Goal: Information Seeking & Learning: Learn about a topic

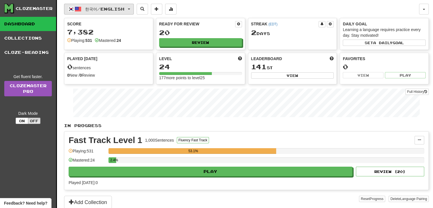
click at [82, 10] on button "한국어 / English" at bounding box center [99, 9] width 70 height 11
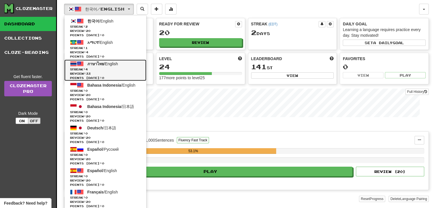
click at [113, 70] on span "Streak: 4" at bounding box center [105, 69] width 71 height 4
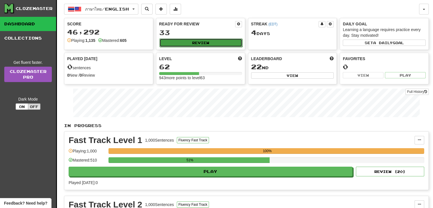
click at [201, 43] on button "Review" at bounding box center [200, 42] width 83 height 9
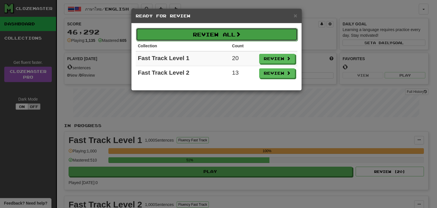
click at [225, 31] on button "Review All" at bounding box center [217, 34] width 162 height 13
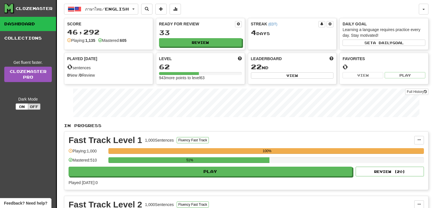
select select "**"
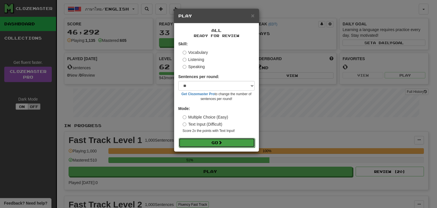
click at [227, 144] on button "Go" at bounding box center [217, 143] width 76 height 10
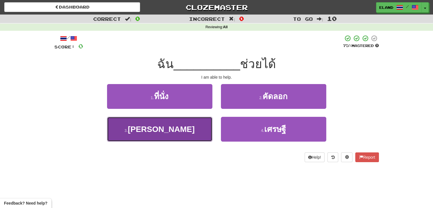
click at [186, 130] on button "3 . [PERSON_NAME]" at bounding box center [159, 129] width 105 height 25
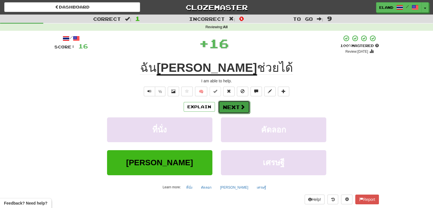
click at [237, 105] on button "Next" at bounding box center [234, 106] width 32 height 13
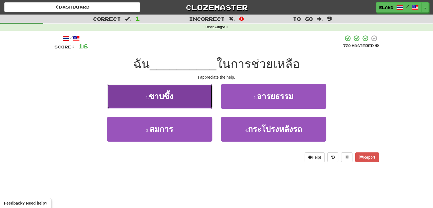
click at [194, 95] on button "1 . ซาบซึ้ง" at bounding box center [159, 96] width 105 height 25
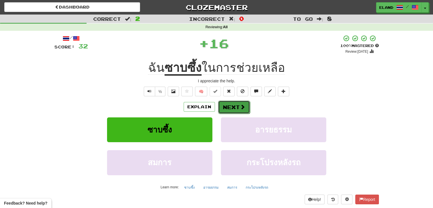
click at [233, 105] on button "Next" at bounding box center [234, 106] width 32 height 13
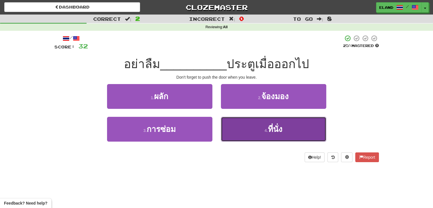
click at [278, 131] on span "ที่นั่ง" at bounding box center [275, 129] width 15 height 9
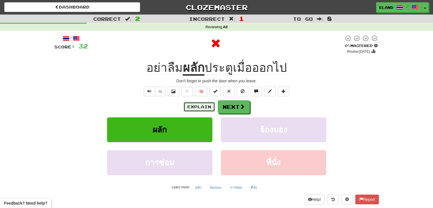
click at [199, 108] on button "Explain" at bounding box center [199, 107] width 31 height 10
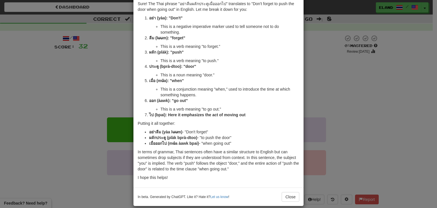
scroll to position [28, 0]
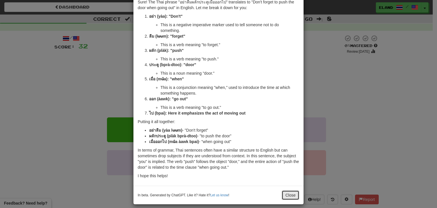
click at [291, 194] on button "Close" at bounding box center [291, 195] width 18 height 10
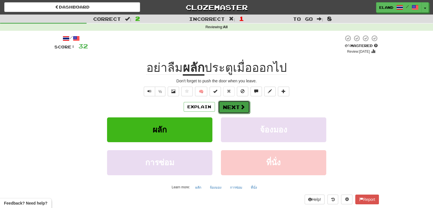
click at [229, 106] on button "Next" at bounding box center [234, 106] width 32 height 13
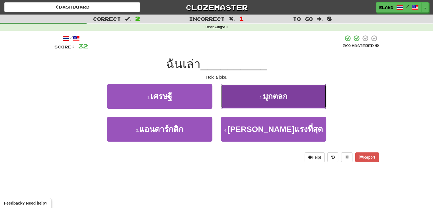
click at [259, 95] on small "2 ." at bounding box center [260, 97] width 3 height 5
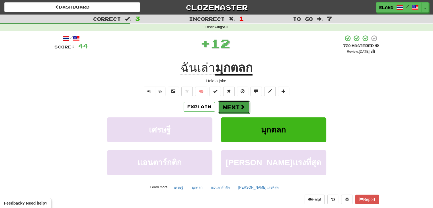
click at [233, 106] on button "Next" at bounding box center [234, 106] width 32 height 13
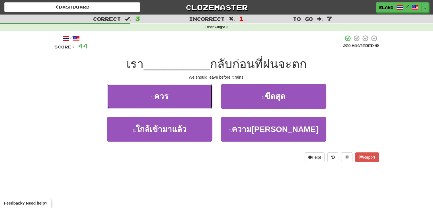
drag, startPoint x: 184, startPoint y: 100, endPoint x: 334, endPoint y: 63, distance: 155.2
click at [334, 63] on div "/ Score: 44 25 % Mastered เรา __________ กลับก่อนที่ฝนจะตก We should leave befo…" at bounding box center [216, 98] width 324 height 127
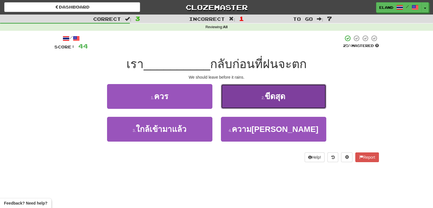
click at [289, 100] on button "2 . ขีดสุด" at bounding box center [273, 96] width 105 height 25
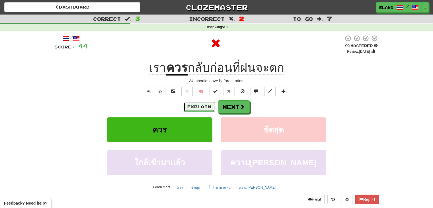
click at [192, 105] on button "Explain" at bounding box center [199, 107] width 31 height 10
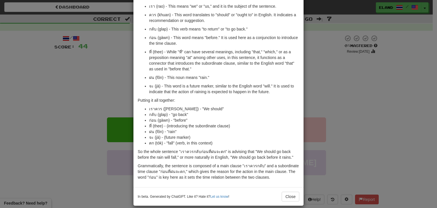
scroll to position [50, 0]
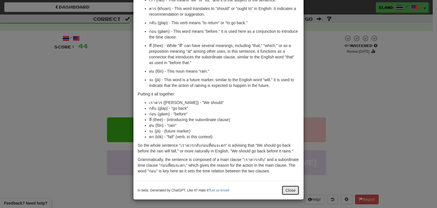
click at [290, 190] on button "Close" at bounding box center [291, 190] width 18 height 10
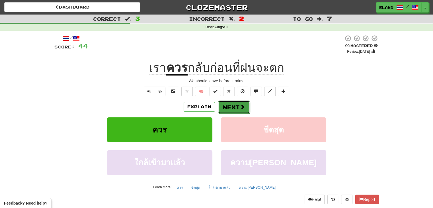
click at [230, 105] on button "Next" at bounding box center [234, 106] width 32 height 13
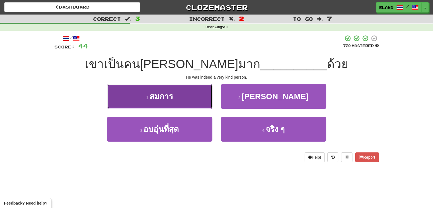
click at [182, 102] on button "1 . สมการ" at bounding box center [159, 96] width 105 height 25
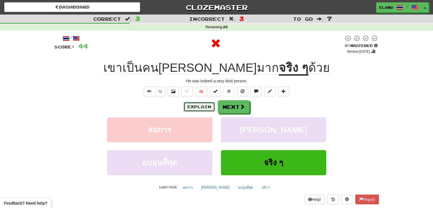
click at [200, 107] on button "Explain" at bounding box center [199, 107] width 31 height 10
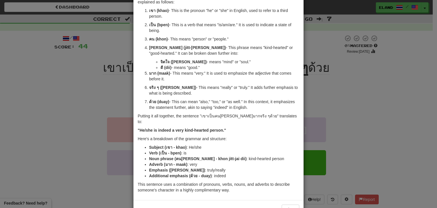
scroll to position [48, 0]
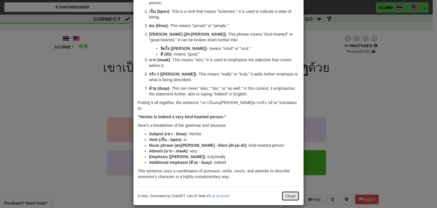
click at [293, 191] on button "Close" at bounding box center [291, 196] width 18 height 10
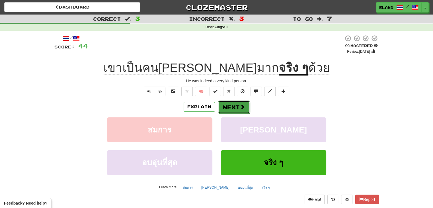
click at [233, 105] on button "Next" at bounding box center [234, 106] width 32 height 13
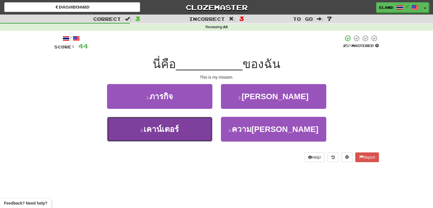
click at [185, 129] on button "3 . เคาน์เตอร์" at bounding box center [159, 129] width 105 height 25
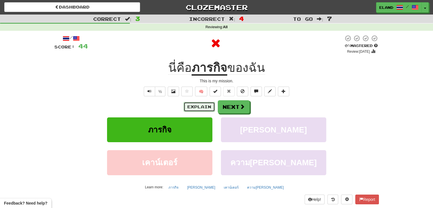
click at [201, 111] on button "Explain" at bounding box center [199, 107] width 31 height 10
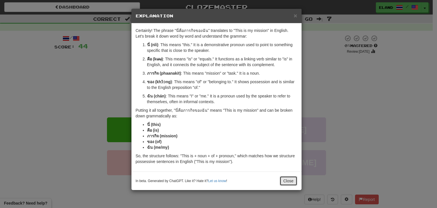
click at [290, 182] on button "Close" at bounding box center [289, 181] width 18 height 10
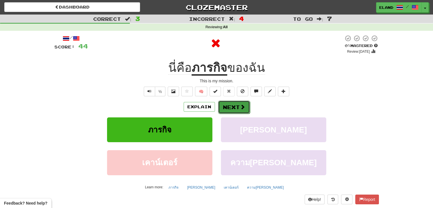
click at [233, 106] on button "Next" at bounding box center [234, 106] width 32 height 13
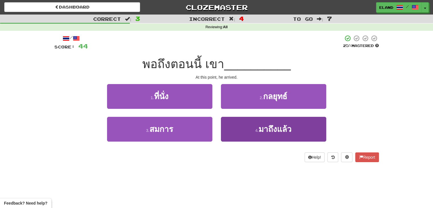
drag, startPoint x: 246, startPoint y: 115, endPoint x: 247, endPoint y: 123, distance: 8.1
click at [246, 121] on div "1 . ที่นั่ง 2 . กลยุทธ์ 3 . สมการ 4 . มาถึงแล้ว" at bounding box center [216, 117] width 333 height 66
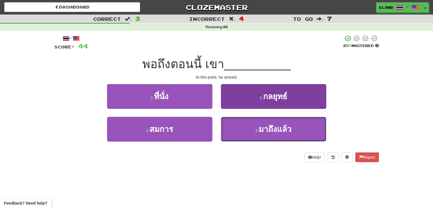
click at [247, 125] on button "4 . มาถึงแล้ว" at bounding box center [273, 129] width 105 height 25
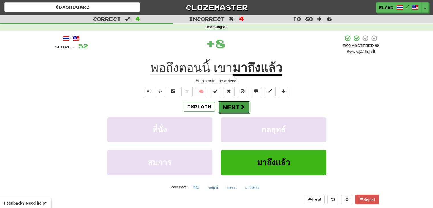
click at [234, 104] on button "Next" at bounding box center [234, 106] width 32 height 13
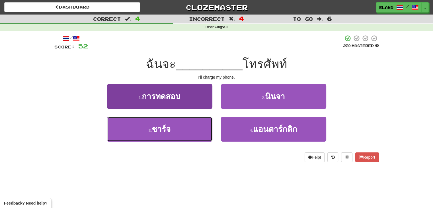
drag, startPoint x: 187, startPoint y: 127, endPoint x: 190, endPoint y: 122, distance: 5.9
click at [186, 127] on button "3 . ชาร์จ" at bounding box center [159, 129] width 105 height 25
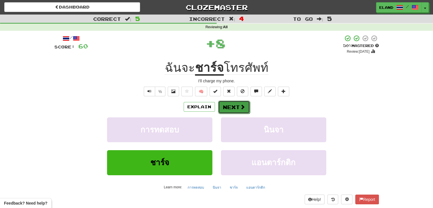
click at [237, 106] on button "Next" at bounding box center [234, 106] width 32 height 13
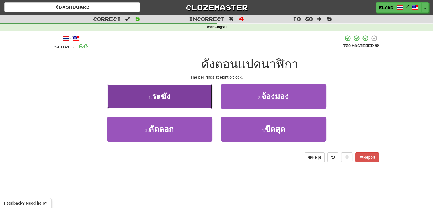
click at [191, 104] on button "1 . ระฆัง" at bounding box center [159, 96] width 105 height 25
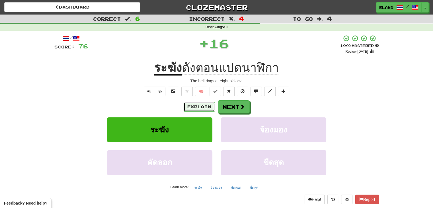
click at [211, 107] on button "Explain" at bounding box center [199, 107] width 31 height 10
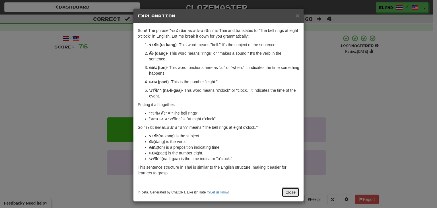
drag, startPoint x: 285, startPoint y: 193, endPoint x: 282, endPoint y: 188, distance: 5.9
click at [285, 193] on button "Close" at bounding box center [291, 192] width 18 height 10
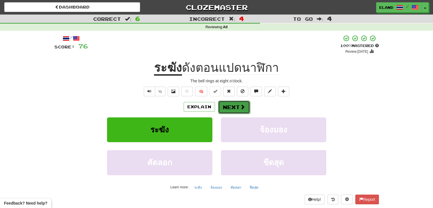
click at [235, 105] on button "Next" at bounding box center [234, 106] width 32 height 13
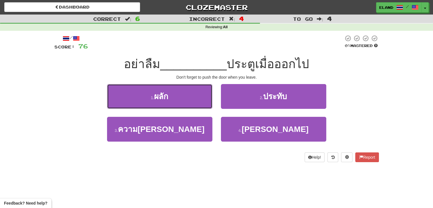
click at [164, 98] on span "ผลัก" at bounding box center [161, 96] width 14 height 9
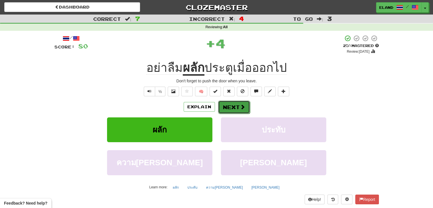
click at [236, 104] on button "Next" at bounding box center [234, 106] width 32 height 13
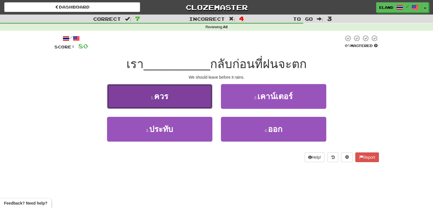
click at [183, 94] on button "1 . ควร" at bounding box center [159, 96] width 105 height 25
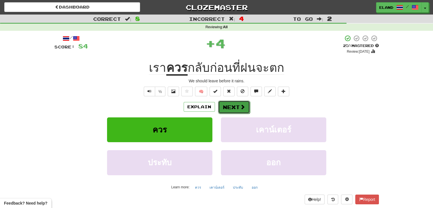
click at [240, 107] on span at bounding box center [242, 106] width 5 height 5
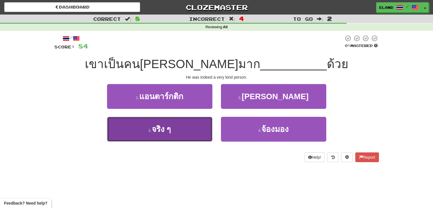
click at [185, 124] on button "3 . จริง ๆ" at bounding box center [159, 129] width 105 height 25
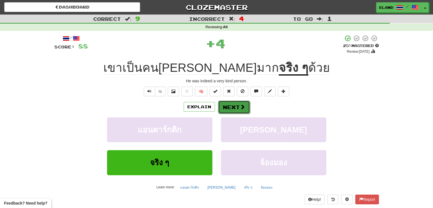
click at [237, 105] on button "Next" at bounding box center [234, 106] width 32 height 13
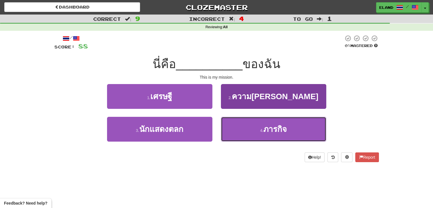
click at [247, 129] on button "4 . ภารกิจ" at bounding box center [273, 129] width 105 height 25
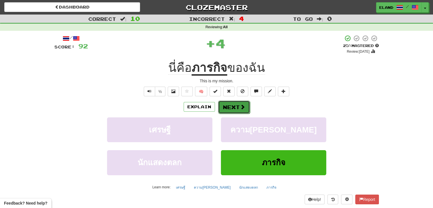
click at [235, 106] on button "Next" at bounding box center [234, 106] width 32 height 13
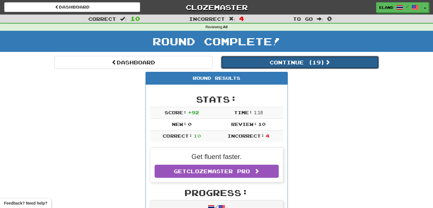
click at [250, 62] on button "Continue ( 19 )" at bounding box center [300, 62] width 158 height 13
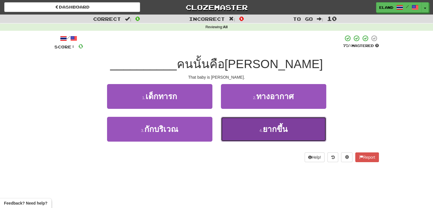
click at [263, 128] on span "ยากขึ้น" at bounding box center [275, 129] width 25 height 9
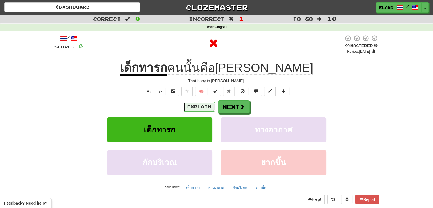
click at [202, 105] on button "Explain" at bounding box center [199, 107] width 31 height 10
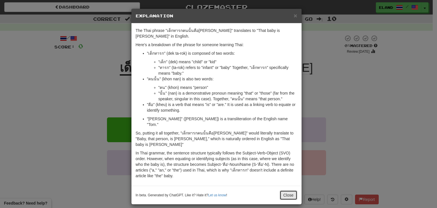
click at [291, 190] on button "Close" at bounding box center [289, 195] width 18 height 10
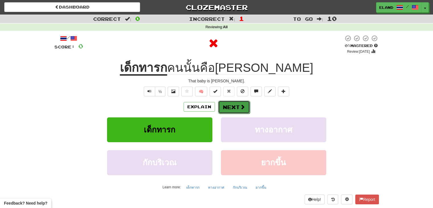
click at [236, 102] on button "Next" at bounding box center [234, 106] width 32 height 13
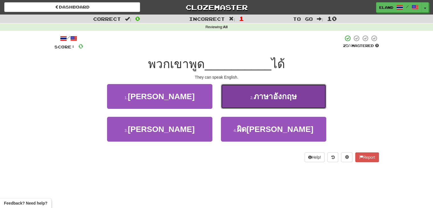
click at [245, 99] on button "2 . ภาษาอังกฤษ" at bounding box center [273, 96] width 105 height 25
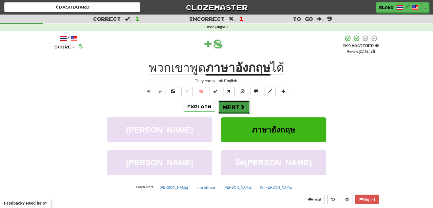
click at [235, 106] on button "Next" at bounding box center [234, 106] width 32 height 13
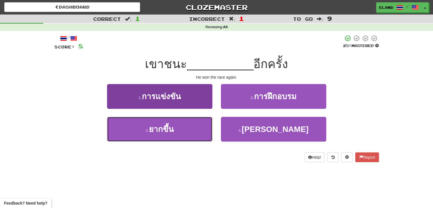
click at [181, 127] on button "3 . ยากขึ้น" at bounding box center [159, 129] width 105 height 25
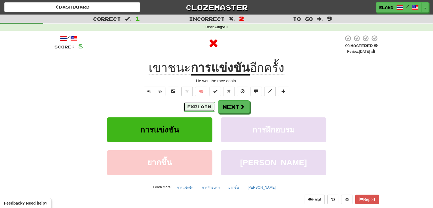
click at [198, 103] on button "Explain" at bounding box center [199, 107] width 31 height 10
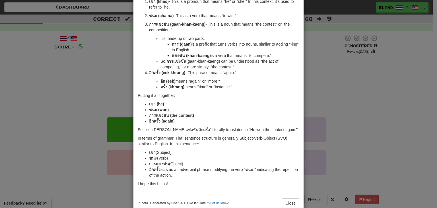
scroll to position [56, 0]
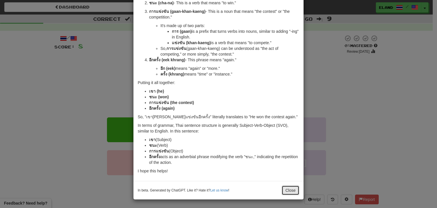
click at [288, 193] on button "Close" at bounding box center [291, 190] width 18 height 10
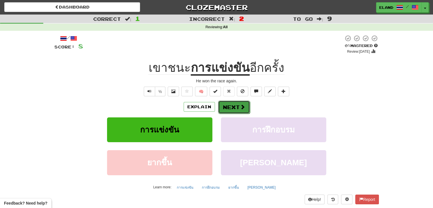
click at [229, 108] on button "Next" at bounding box center [234, 106] width 32 height 13
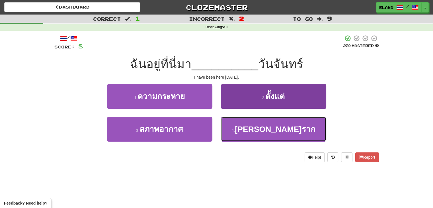
click at [247, 129] on button "4 . หยั่งราก" at bounding box center [273, 129] width 105 height 25
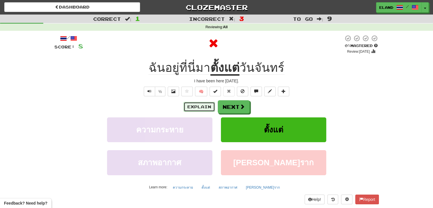
click at [200, 108] on button "Explain" at bounding box center [199, 107] width 31 height 10
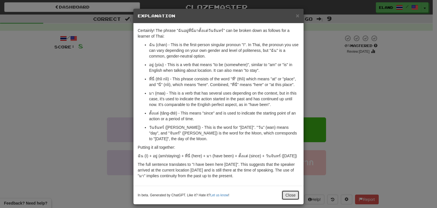
click at [290, 193] on button "Close" at bounding box center [291, 195] width 18 height 10
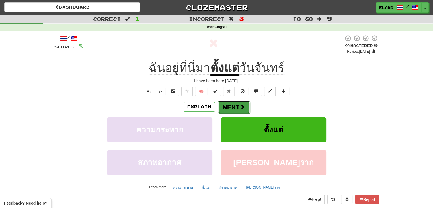
click at [231, 106] on button "Next" at bounding box center [234, 106] width 32 height 13
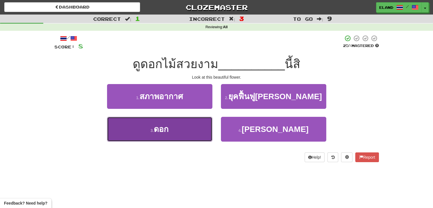
click at [173, 126] on button "3 . ดอก" at bounding box center [159, 129] width 105 height 25
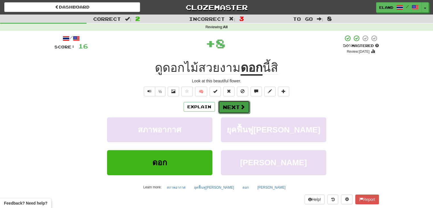
click at [235, 105] on button "Next" at bounding box center [234, 106] width 32 height 13
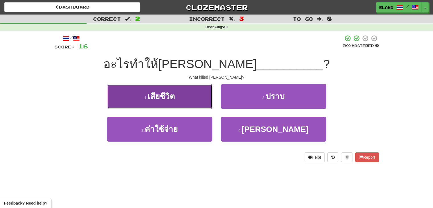
click at [193, 99] on button "1 . เสียชีวิต" at bounding box center [159, 96] width 105 height 25
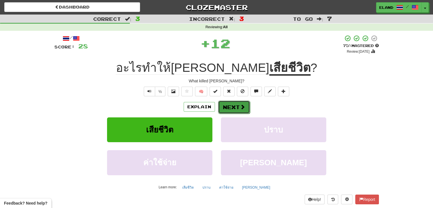
click at [240, 106] on span at bounding box center [242, 106] width 5 height 5
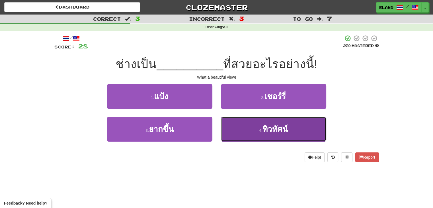
click at [246, 123] on button "4 . ทิวทัศน์" at bounding box center [273, 129] width 105 height 25
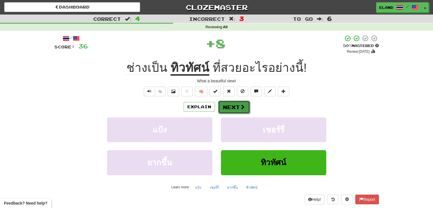
click at [233, 105] on button "Next" at bounding box center [234, 106] width 32 height 13
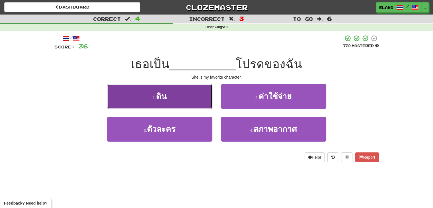
click at [193, 94] on button "1 . ดิน" at bounding box center [159, 96] width 105 height 25
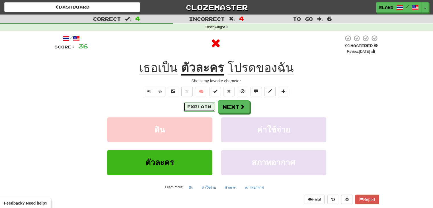
click at [205, 107] on button "Explain" at bounding box center [199, 107] width 31 height 10
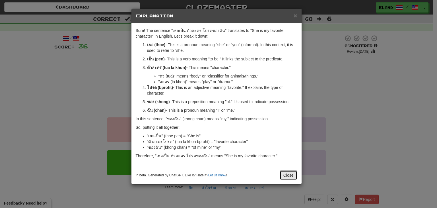
click at [294, 176] on button "Close" at bounding box center [289, 175] width 18 height 10
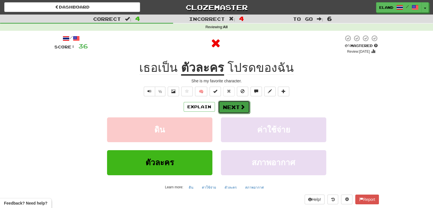
click at [232, 106] on button "Next" at bounding box center [234, 106] width 32 height 13
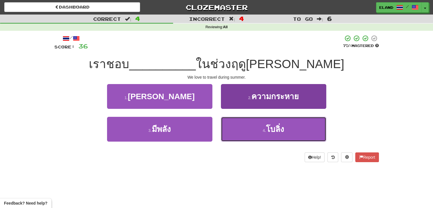
click at [266, 131] on small "4 ." at bounding box center [264, 130] width 3 height 5
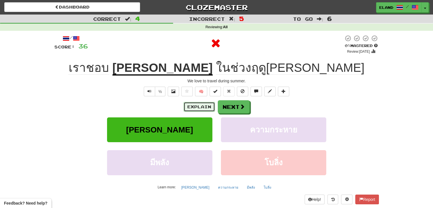
click at [200, 107] on button "Explain" at bounding box center [199, 107] width 31 height 10
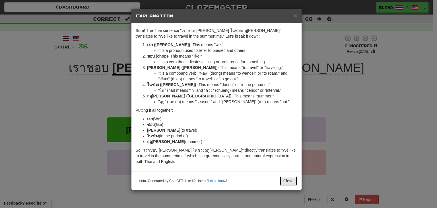
click at [292, 181] on button "Close" at bounding box center [289, 181] width 18 height 10
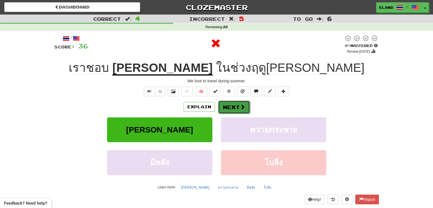
click at [237, 104] on button "Next" at bounding box center [234, 106] width 32 height 13
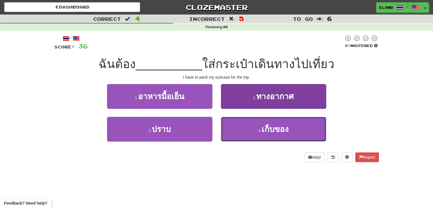
click at [258, 125] on button "4 . เก็บของ" at bounding box center [273, 129] width 105 height 25
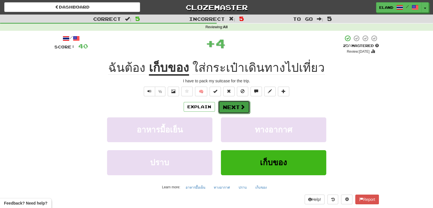
click at [233, 107] on button "Next" at bounding box center [234, 106] width 32 height 13
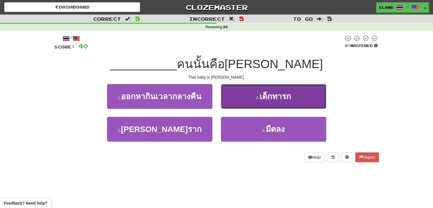
click at [254, 99] on button "2 . เด็กทารก" at bounding box center [273, 96] width 105 height 25
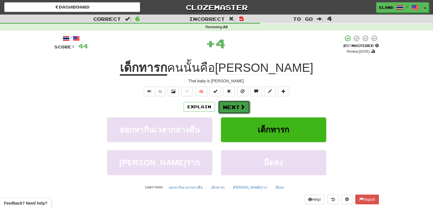
click at [238, 107] on button "Next" at bounding box center [234, 106] width 32 height 13
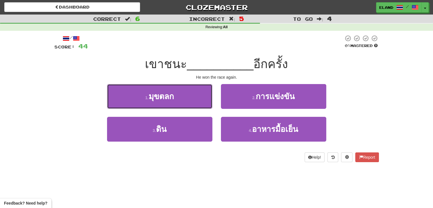
click at [182, 100] on button "1 . มุขตลก" at bounding box center [159, 96] width 105 height 25
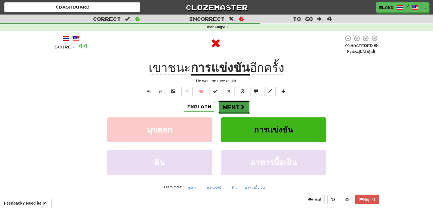
click at [235, 107] on button "Next" at bounding box center [234, 106] width 32 height 13
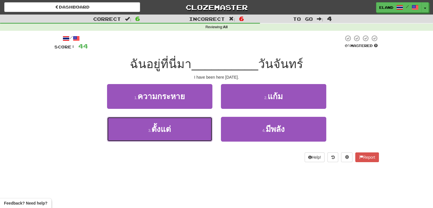
drag, startPoint x: 147, startPoint y: 130, endPoint x: 183, endPoint y: 116, distance: 38.7
click at [146, 130] on button "3 . ตั้งแต่" at bounding box center [159, 129] width 105 height 25
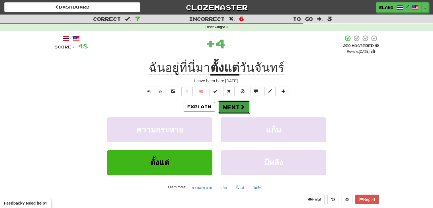
click at [237, 108] on button "Next" at bounding box center [234, 106] width 32 height 13
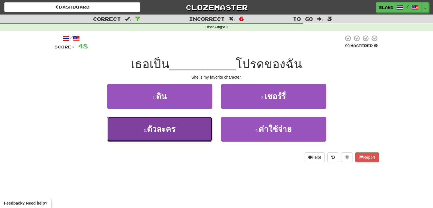
click at [194, 120] on button "3 . ตัวละคร" at bounding box center [159, 129] width 105 height 25
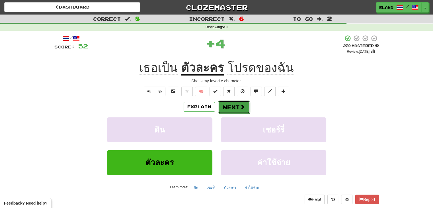
click at [234, 107] on button "Next" at bounding box center [234, 106] width 32 height 13
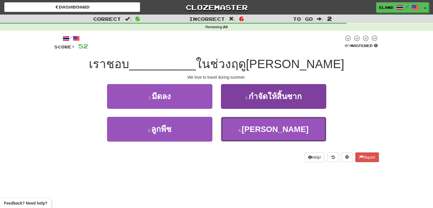
click at [252, 128] on button "4 . ท่องเที่ยว" at bounding box center [273, 129] width 105 height 25
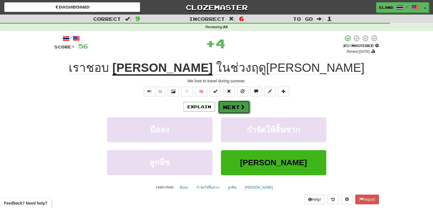
click at [233, 106] on button "Next" at bounding box center [234, 106] width 32 height 13
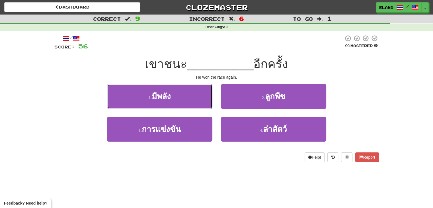
drag, startPoint x: 153, startPoint y: 96, endPoint x: 167, endPoint y: 94, distance: 14.7
click at [153, 96] on span "มีพลัง" at bounding box center [161, 96] width 19 height 9
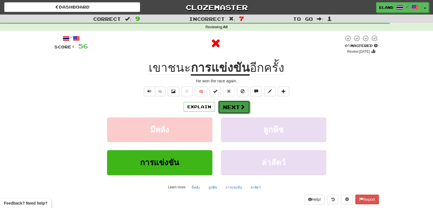
click at [233, 106] on button "Next" at bounding box center [234, 106] width 32 height 13
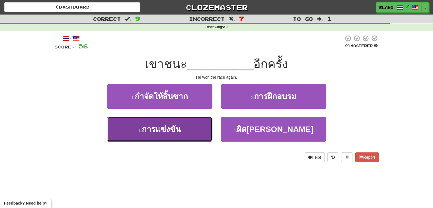
click at [173, 129] on span "การแข่งขัน" at bounding box center [161, 129] width 39 height 9
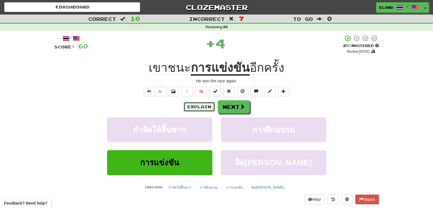
click at [198, 107] on button "Explain" at bounding box center [199, 107] width 31 height 10
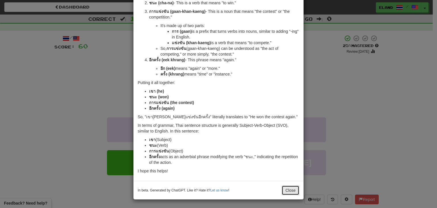
click at [289, 191] on button "Close" at bounding box center [291, 190] width 18 height 10
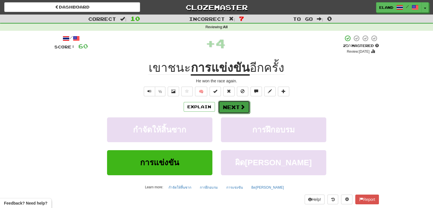
click at [235, 107] on button "Next" at bounding box center [234, 106] width 32 height 13
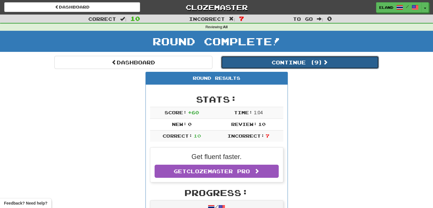
click at [256, 63] on button "Continue ( 9 )" at bounding box center [300, 62] width 158 height 13
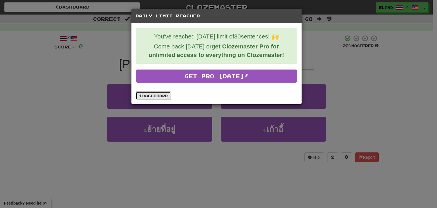
click at [157, 97] on link "Dashboard" at bounding box center [153, 95] width 35 height 9
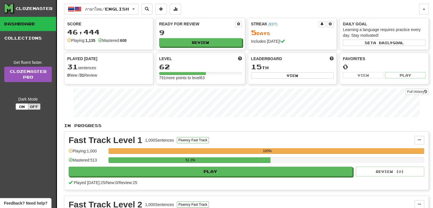
click at [100, 1] on div "ภาษาไทย / English 한국어 / English Streak: 2 Review: 20 Points today: 0 አማርኛ / Eng…" at bounding box center [246, 143] width 365 height 287
click at [106, 13] on button "ภาษาไทย / English" at bounding box center [101, 9] width 74 height 11
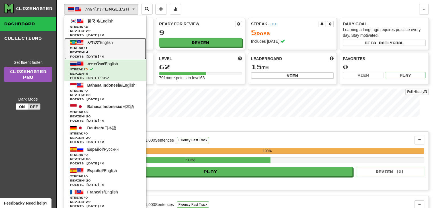
click at [100, 50] on span "Review: 4" at bounding box center [105, 52] width 71 height 4
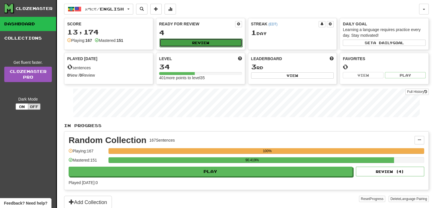
click at [179, 43] on button "Review" at bounding box center [200, 42] width 83 height 9
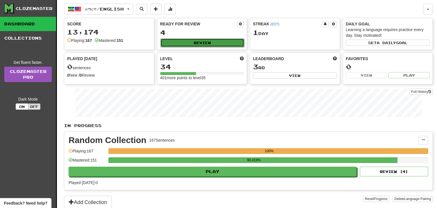
select select "**"
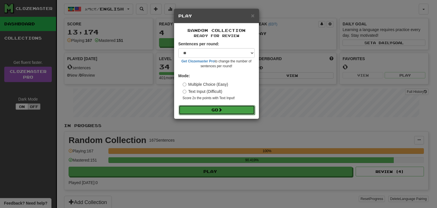
click at [220, 109] on span at bounding box center [220, 110] width 4 height 4
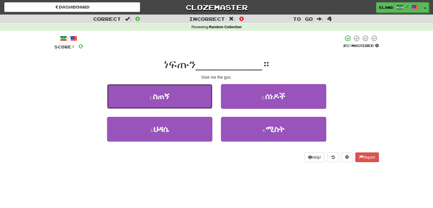
click at [189, 99] on button "1 . ስጠኝ" at bounding box center [159, 96] width 105 height 25
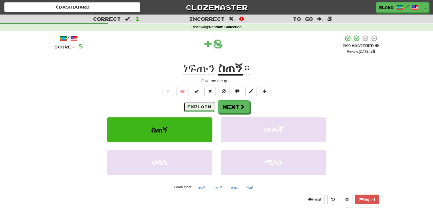
click at [203, 108] on button "Explain" at bounding box center [199, 107] width 31 height 10
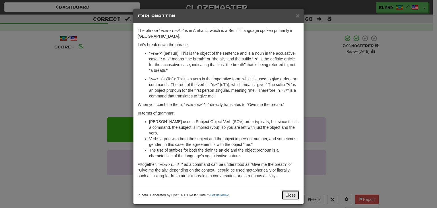
click at [285, 194] on button "Close" at bounding box center [291, 195] width 18 height 10
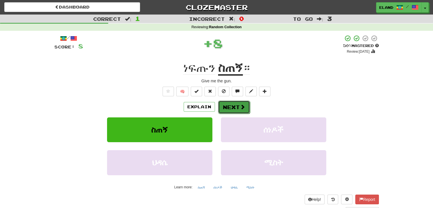
click at [228, 106] on button "Next" at bounding box center [234, 106] width 32 height 13
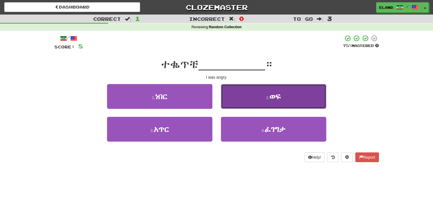
click at [249, 97] on button "2 . ወፍ" at bounding box center [273, 96] width 105 height 25
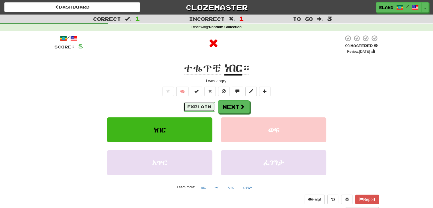
click at [202, 104] on button "Explain" at bounding box center [199, 107] width 31 height 10
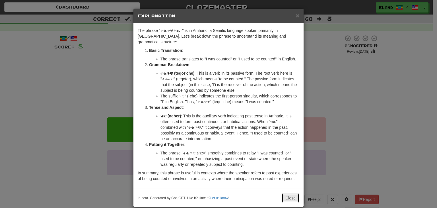
click at [295, 193] on button "Close" at bounding box center [291, 198] width 18 height 10
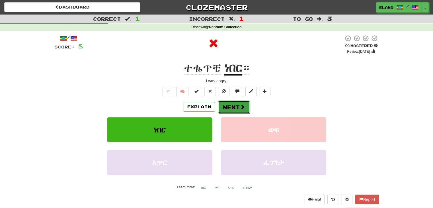
click at [237, 106] on button "Next" at bounding box center [234, 106] width 32 height 13
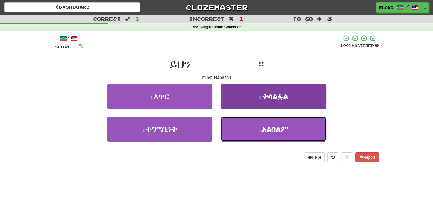
click at [249, 128] on button "4 . አልበልም" at bounding box center [273, 129] width 105 height 25
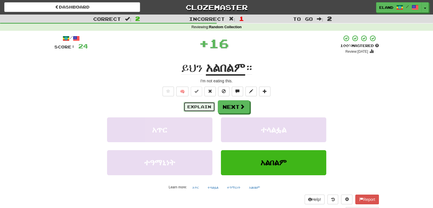
click at [200, 106] on button "Explain" at bounding box center [199, 107] width 31 height 10
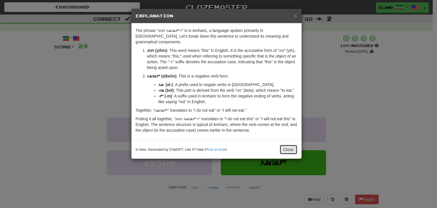
click at [291, 145] on button "Close" at bounding box center [289, 150] width 18 height 10
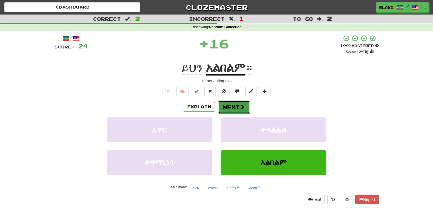
click at [235, 106] on button "Next" at bounding box center [234, 106] width 32 height 13
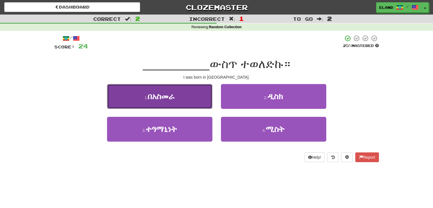
click at [178, 100] on button "1 . በአስመራ" at bounding box center [159, 96] width 105 height 25
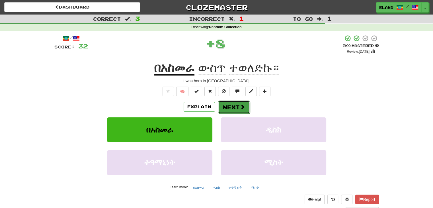
click at [236, 106] on button "Next" at bounding box center [234, 106] width 32 height 13
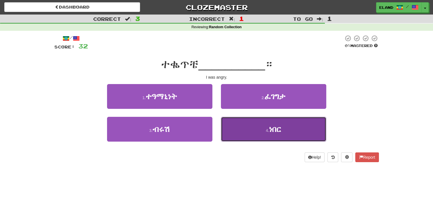
click at [249, 128] on button "4 . ነበር" at bounding box center [273, 129] width 105 height 25
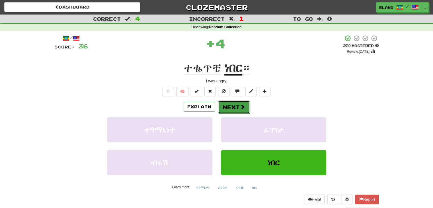
click at [230, 105] on button "Next" at bounding box center [234, 106] width 32 height 13
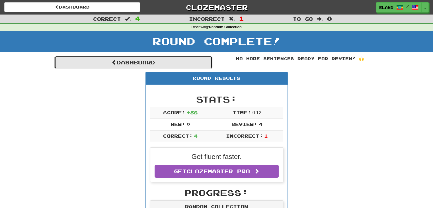
click at [154, 61] on link "Dashboard" at bounding box center [133, 62] width 158 height 13
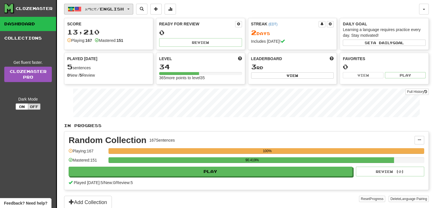
click at [98, 10] on span "አማርኛ / English" at bounding box center [104, 9] width 39 height 5
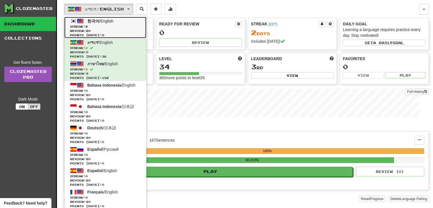
click at [102, 24] on span "Streak: 2" at bounding box center [105, 26] width 71 height 4
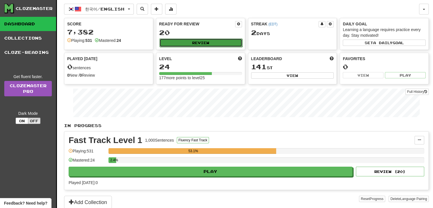
click at [199, 44] on button "Review" at bounding box center [200, 42] width 83 height 9
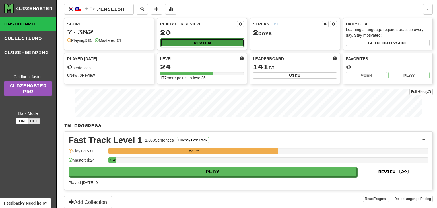
select select "**"
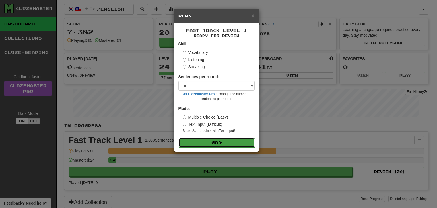
click at [222, 144] on span at bounding box center [220, 142] width 4 height 4
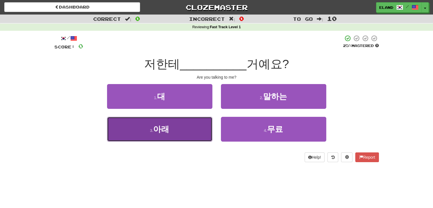
click at [186, 135] on button "3 . 아래" at bounding box center [159, 129] width 105 height 25
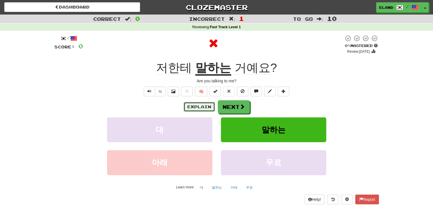
click at [205, 105] on button "Explain" at bounding box center [199, 107] width 31 height 10
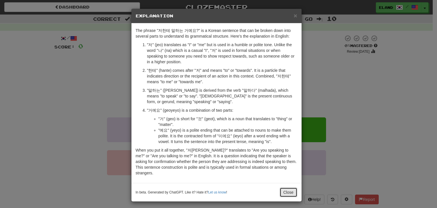
click at [289, 187] on button "Close" at bounding box center [289, 192] width 18 height 10
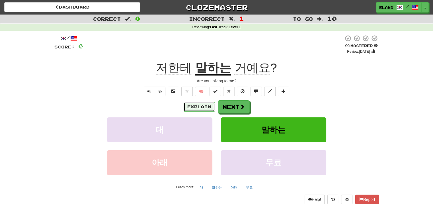
click at [202, 107] on button "Explain" at bounding box center [199, 107] width 31 height 10
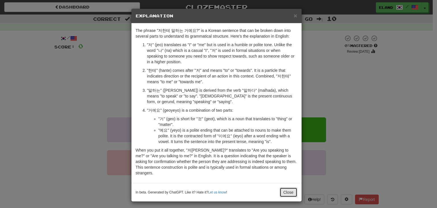
click at [295, 187] on button "Close" at bounding box center [289, 192] width 18 height 10
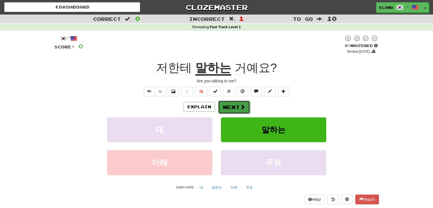
click at [231, 104] on button "Next" at bounding box center [234, 106] width 32 height 13
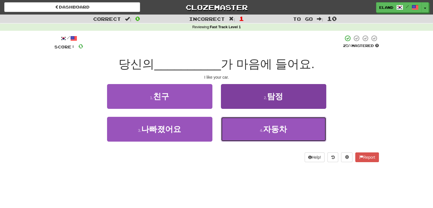
click at [248, 125] on button "4 . 자동차" at bounding box center [273, 129] width 105 height 25
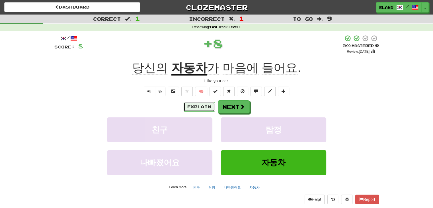
click at [202, 104] on button "Explain" at bounding box center [199, 107] width 31 height 10
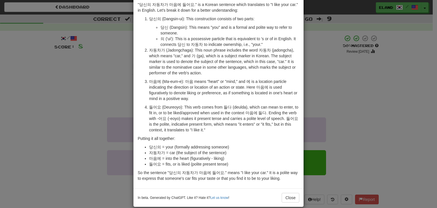
scroll to position [28, 0]
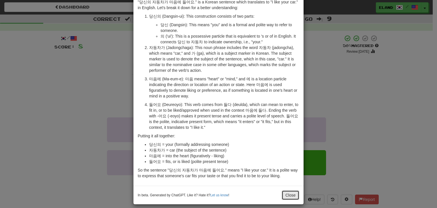
click at [291, 196] on button "Close" at bounding box center [291, 195] width 18 height 10
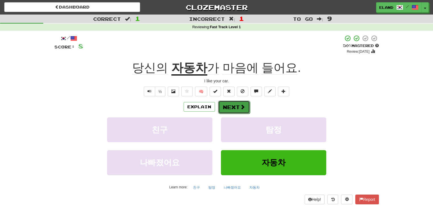
click at [226, 106] on button "Next" at bounding box center [234, 106] width 32 height 13
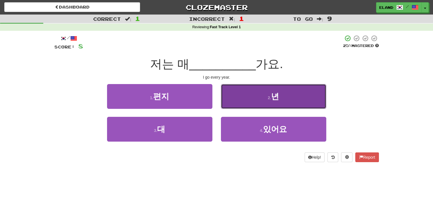
click at [252, 95] on button "2 . 년" at bounding box center [273, 96] width 105 height 25
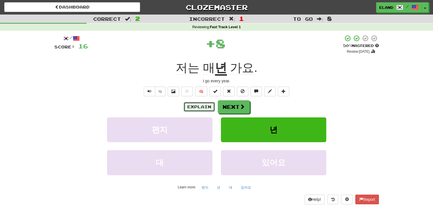
click at [201, 106] on button "Explain" at bounding box center [199, 107] width 31 height 10
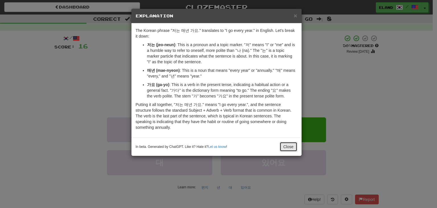
click at [289, 144] on button "Close" at bounding box center [289, 147] width 18 height 10
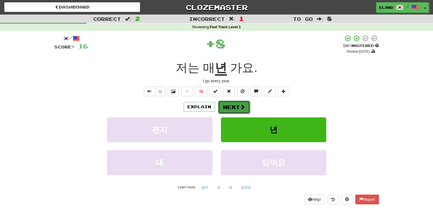
click at [229, 107] on button "Next" at bounding box center [234, 106] width 32 height 13
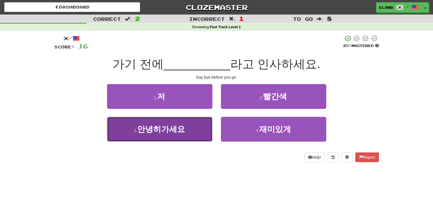
click at [183, 131] on span "안녕히가세요" at bounding box center [161, 129] width 48 height 9
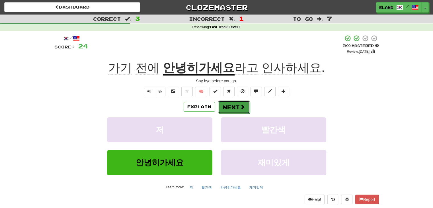
click at [236, 106] on button "Next" at bounding box center [234, 106] width 32 height 13
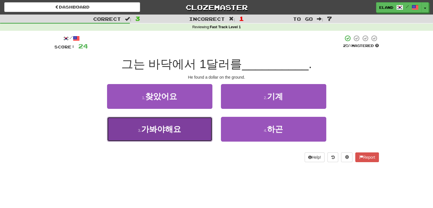
click at [180, 124] on button "3 . 가봐야해요" at bounding box center [159, 129] width 105 height 25
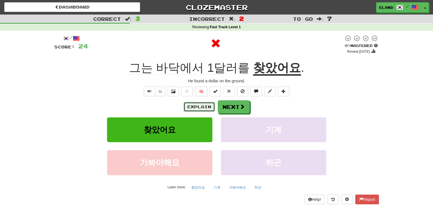
click at [200, 104] on button "Explain" at bounding box center [199, 107] width 31 height 10
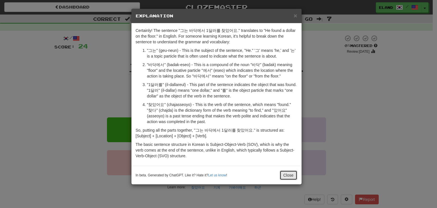
click at [288, 174] on button "Close" at bounding box center [289, 175] width 18 height 10
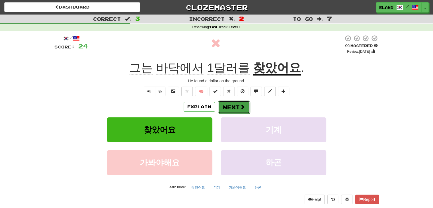
click at [233, 106] on button "Next" at bounding box center [234, 106] width 32 height 13
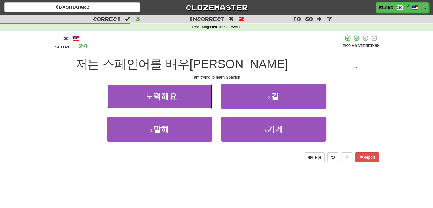
click at [184, 98] on button "1 . 노력해요" at bounding box center [159, 96] width 105 height 25
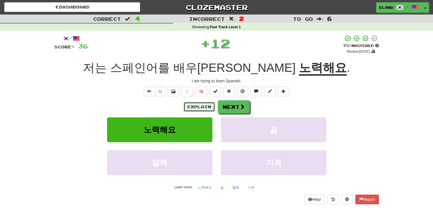
click at [209, 108] on button "Explain" at bounding box center [199, 107] width 31 height 10
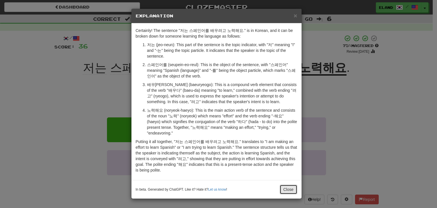
click at [287, 184] on button "Close" at bounding box center [289, 189] width 18 height 10
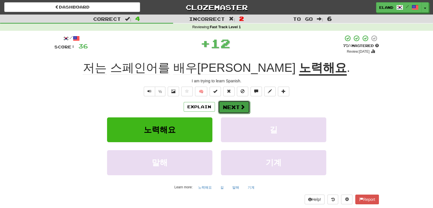
click at [241, 108] on span at bounding box center [242, 106] width 5 height 5
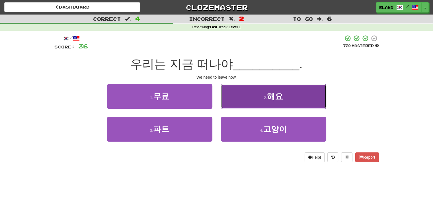
click at [237, 103] on button "2 . 해요" at bounding box center [273, 96] width 105 height 25
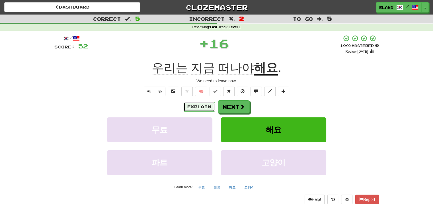
click at [204, 106] on button "Explain" at bounding box center [199, 107] width 31 height 10
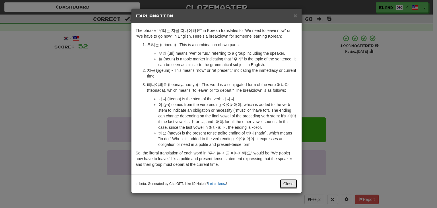
click at [289, 181] on button "Close" at bounding box center [289, 184] width 18 height 10
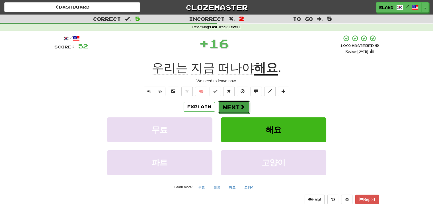
click at [235, 106] on button "Next" at bounding box center [234, 106] width 32 height 13
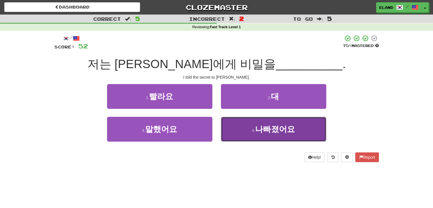
click at [240, 130] on button "4 . 나빠졌어요" at bounding box center [273, 129] width 105 height 25
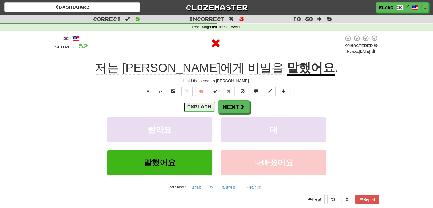
click at [206, 107] on button "Explain" at bounding box center [199, 107] width 31 height 10
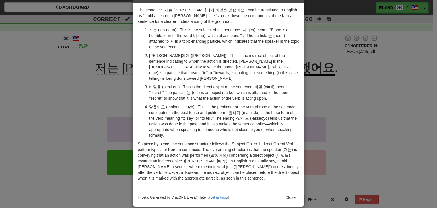
scroll to position [22, 0]
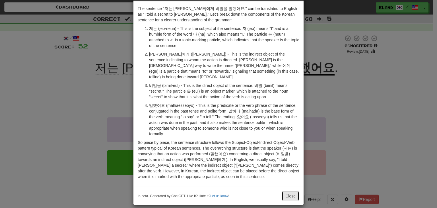
click at [288, 191] on button "Close" at bounding box center [291, 196] width 18 height 10
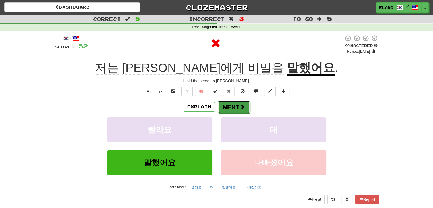
click at [231, 109] on button "Next" at bounding box center [234, 106] width 32 height 13
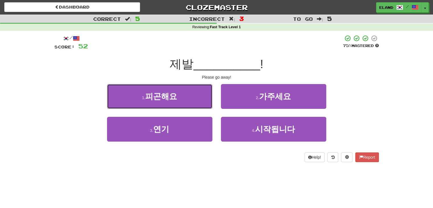
click at [189, 98] on button "1 . 피곤해요" at bounding box center [159, 96] width 105 height 25
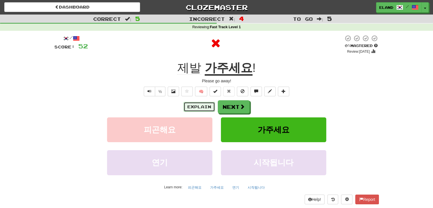
click at [197, 103] on button "Explain" at bounding box center [199, 107] width 31 height 10
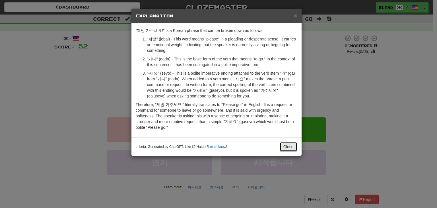
click at [287, 143] on button "Close" at bounding box center [289, 147] width 18 height 10
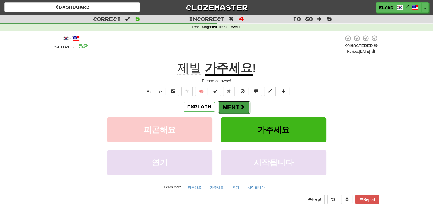
click at [235, 103] on button "Next" at bounding box center [234, 106] width 32 height 13
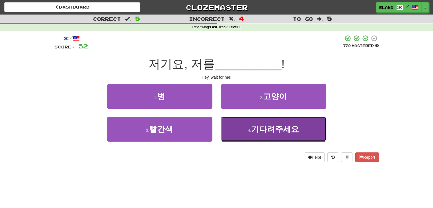
click at [254, 128] on span "기다려주세요" at bounding box center [275, 129] width 48 height 9
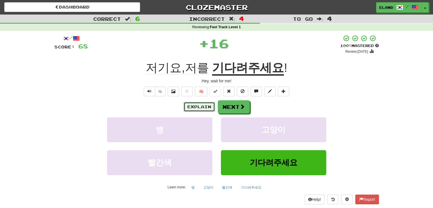
click at [198, 105] on button "Explain" at bounding box center [199, 107] width 31 height 10
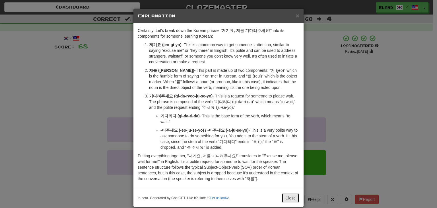
click at [293, 197] on button "Close" at bounding box center [291, 198] width 18 height 10
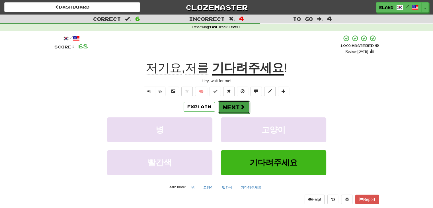
click at [229, 105] on button "Next" at bounding box center [234, 106] width 32 height 13
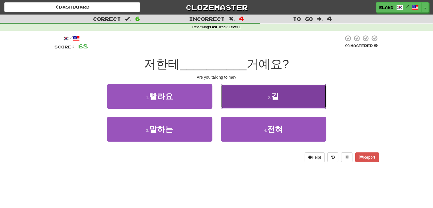
click at [248, 100] on button "2 . 길" at bounding box center [273, 96] width 105 height 25
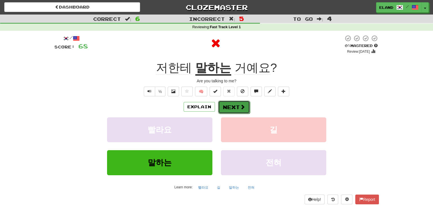
click at [234, 105] on button "Next" at bounding box center [234, 106] width 32 height 13
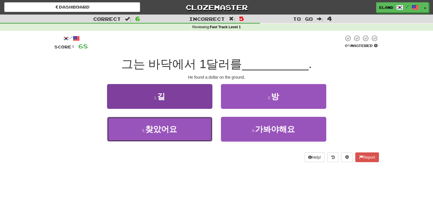
click at [171, 122] on button "3 . 찾았어요" at bounding box center [159, 129] width 105 height 25
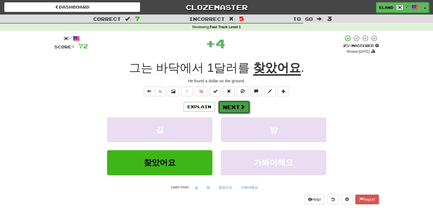
click at [238, 105] on button "Next" at bounding box center [234, 106] width 32 height 13
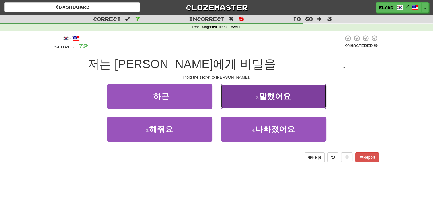
click at [237, 100] on button "2 . 말했어요" at bounding box center [273, 96] width 105 height 25
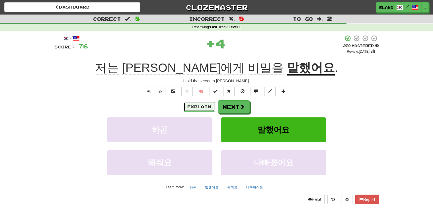
click at [201, 105] on button "Explain" at bounding box center [199, 107] width 31 height 10
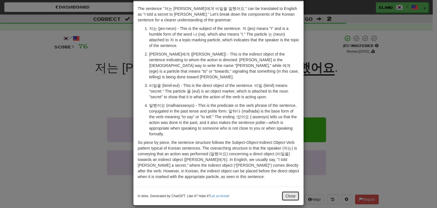
click at [290, 191] on button "Close" at bounding box center [291, 196] width 18 height 10
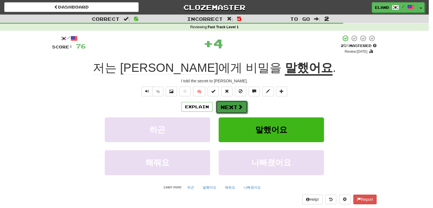
click at [236, 106] on button "Next" at bounding box center [232, 106] width 32 height 13
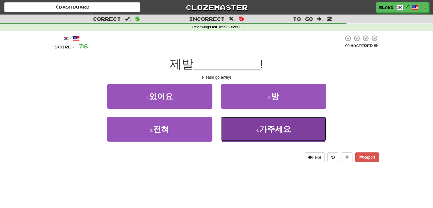
click at [246, 128] on button "4 . 가주세요" at bounding box center [273, 129] width 105 height 25
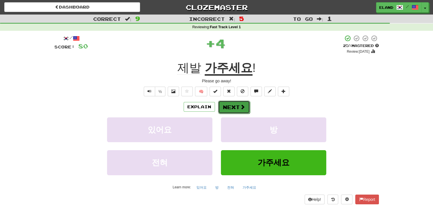
click at [233, 106] on button "Next" at bounding box center [234, 106] width 32 height 13
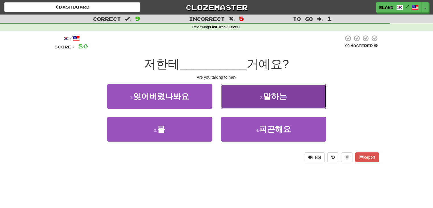
click at [238, 100] on button "2 . 말하는" at bounding box center [273, 96] width 105 height 25
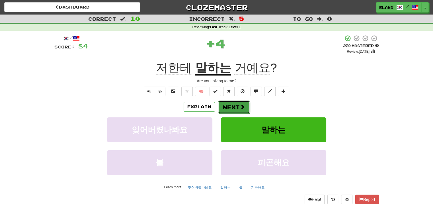
click at [233, 103] on button "Next" at bounding box center [234, 106] width 32 height 13
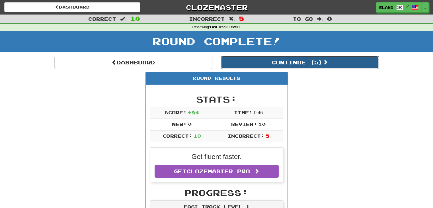
click at [270, 65] on button "Continue ( 5 )" at bounding box center [300, 62] width 158 height 13
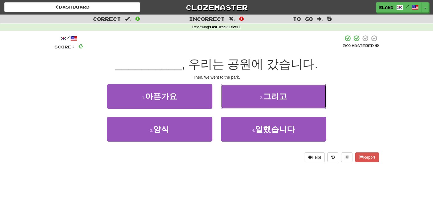
click at [281, 98] on span "그리고" at bounding box center [275, 96] width 24 height 9
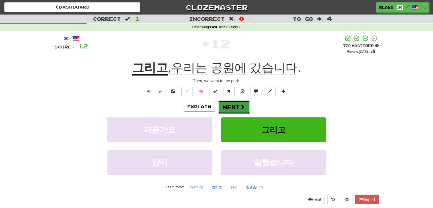
click at [235, 106] on button "Next" at bounding box center [234, 106] width 32 height 13
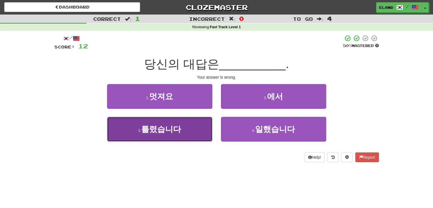
click at [188, 126] on button "3 . 틀렸습니다" at bounding box center [159, 129] width 105 height 25
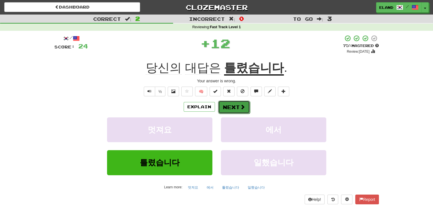
click at [230, 108] on button "Next" at bounding box center [234, 106] width 32 height 13
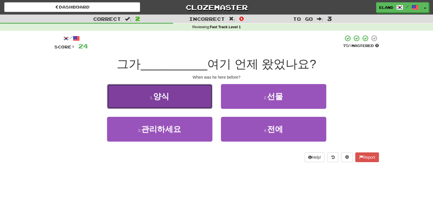
click at [183, 102] on button "1 . 양식" at bounding box center [159, 96] width 105 height 25
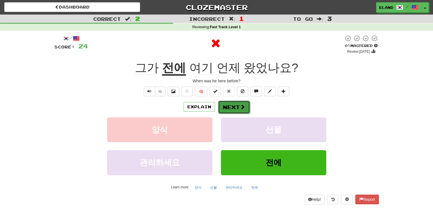
click at [230, 107] on button "Next" at bounding box center [234, 106] width 32 height 13
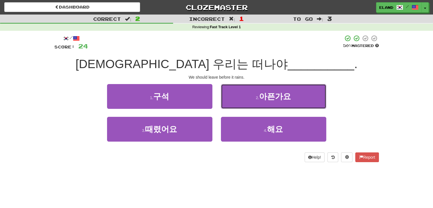
click at [242, 95] on button "2 . 아픈가요" at bounding box center [273, 96] width 105 height 25
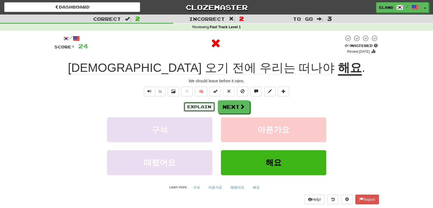
click at [197, 106] on button "Explain" at bounding box center [199, 107] width 31 height 10
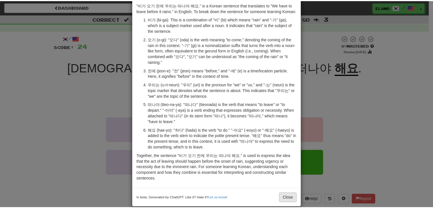
scroll to position [28, 0]
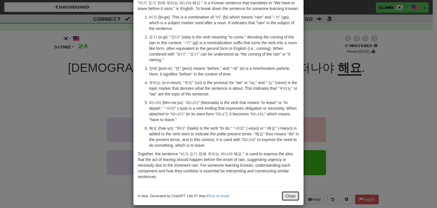
drag, startPoint x: 288, startPoint y: 188, endPoint x: 288, endPoint y: 185, distance: 3.4
click at [288, 191] on button "Close" at bounding box center [291, 196] width 18 height 10
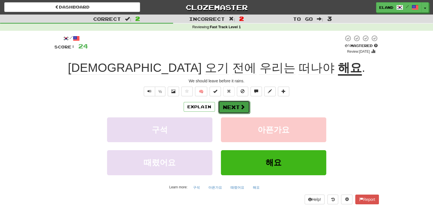
click at [233, 108] on button "Next" at bounding box center [234, 106] width 32 height 13
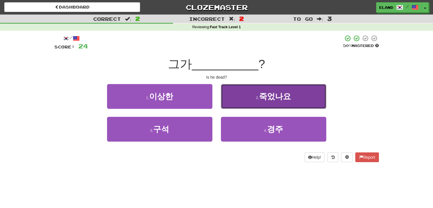
click at [250, 96] on button "2 . 죽었나요" at bounding box center [273, 96] width 105 height 25
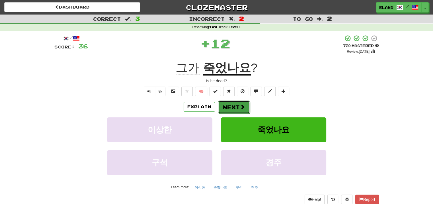
click at [236, 107] on button "Next" at bounding box center [234, 106] width 32 height 13
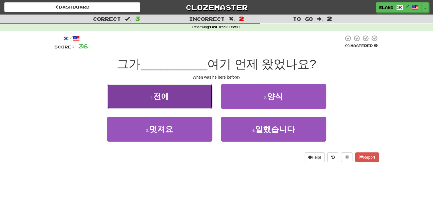
click at [191, 103] on button "1 . 전에" at bounding box center [159, 96] width 105 height 25
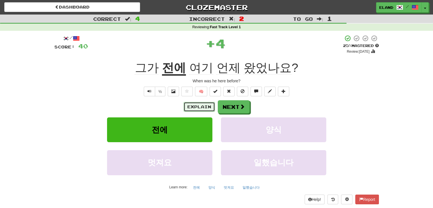
click at [198, 107] on button "Explain" at bounding box center [199, 107] width 31 height 10
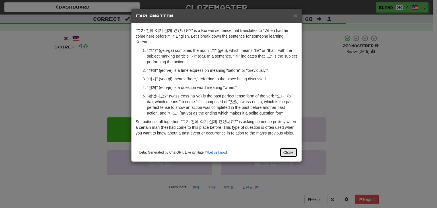
click at [291, 147] on button "Close" at bounding box center [289, 152] width 18 height 10
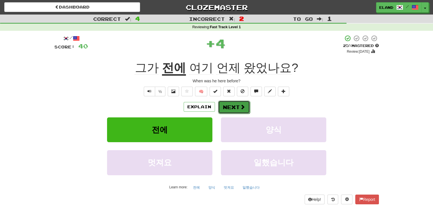
click at [233, 105] on button "Next" at bounding box center [234, 106] width 32 height 13
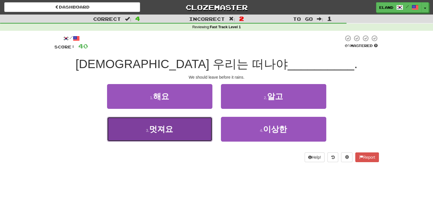
click at [187, 124] on button "3 . 멋져요" at bounding box center [159, 129] width 105 height 25
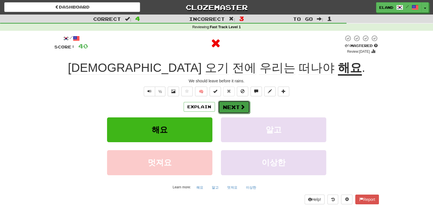
click at [229, 107] on button "Next" at bounding box center [234, 106] width 32 height 13
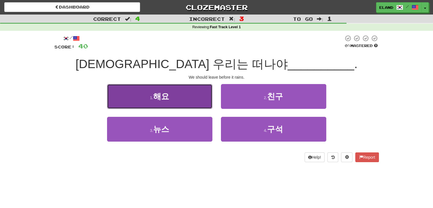
click at [189, 100] on button "1 . 해요" at bounding box center [159, 96] width 105 height 25
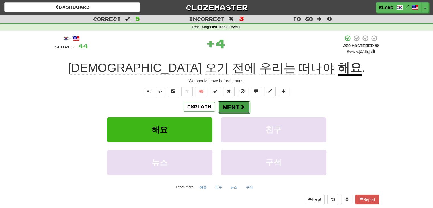
click at [238, 106] on button "Next" at bounding box center [234, 106] width 32 height 13
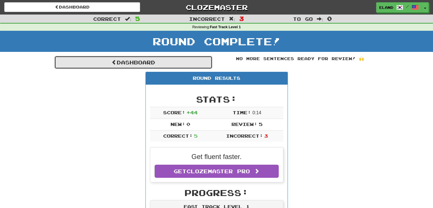
click at [173, 61] on link "Dashboard" at bounding box center [133, 62] width 158 height 13
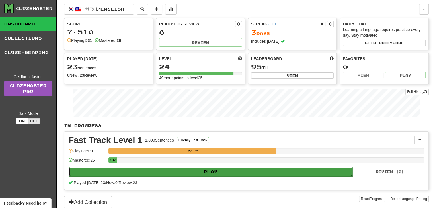
click at [175, 172] on button "Play" at bounding box center [211, 172] width 284 height 10
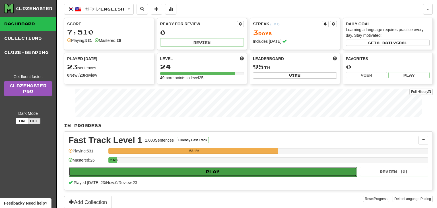
select select "**"
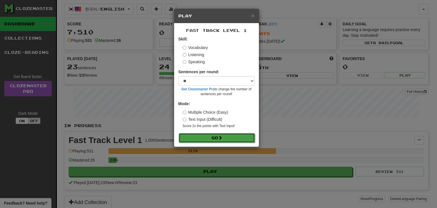
click at [209, 138] on button "Go" at bounding box center [217, 138] width 76 height 10
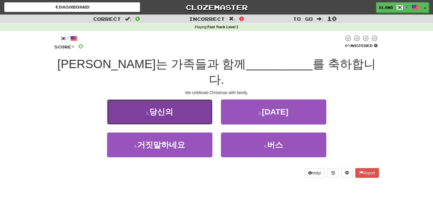
click at [195, 101] on button "1 . 당신의" at bounding box center [159, 111] width 105 height 25
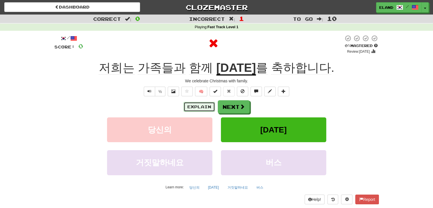
click at [198, 104] on button "Explain" at bounding box center [199, 107] width 31 height 10
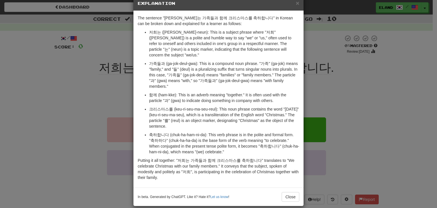
scroll to position [13, 0]
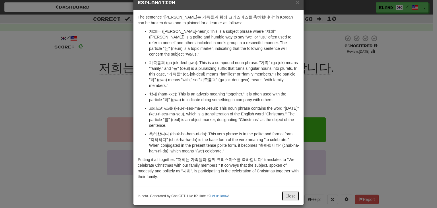
click at [289, 191] on button "Close" at bounding box center [291, 196] width 18 height 10
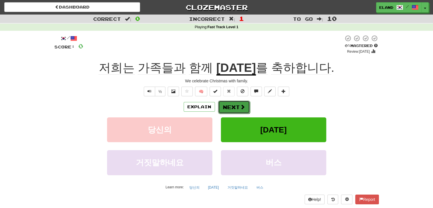
click at [236, 109] on button "Next" at bounding box center [234, 106] width 32 height 13
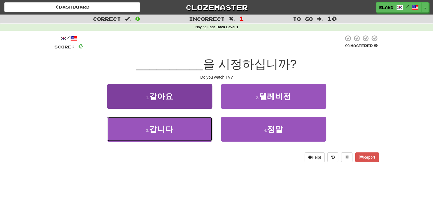
drag, startPoint x: 203, startPoint y: 128, endPoint x: 207, endPoint y: 126, distance: 4.1
click at [205, 128] on button "3 . 갑니다" at bounding box center [159, 129] width 105 height 25
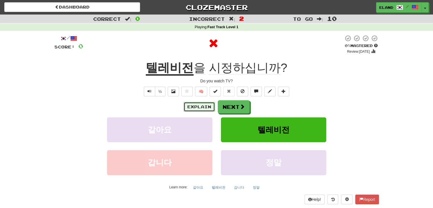
click at [194, 108] on button "Explain" at bounding box center [199, 107] width 31 height 10
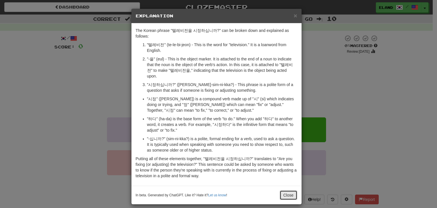
click at [287, 190] on button "Close" at bounding box center [289, 195] width 18 height 10
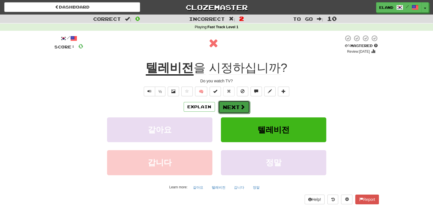
click at [222, 103] on button "Next" at bounding box center [234, 106] width 32 height 13
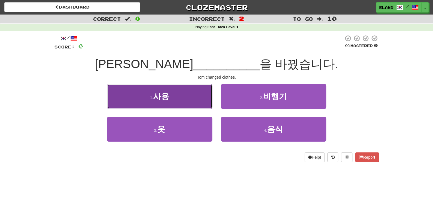
click at [184, 102] on button "1 . 사용" at bounding box center [159, 96] width 105 height 25
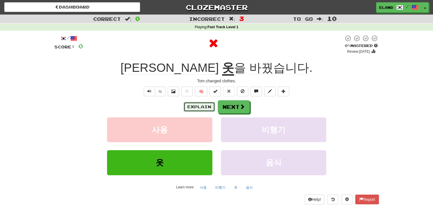
click at [200, 108] on button "Explain" at bounding box center [199, 107] width 31 height 10
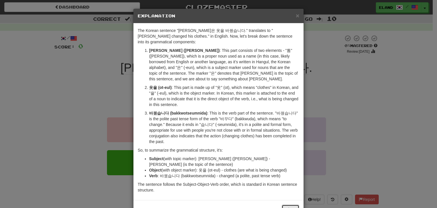
click at [290, 204] on button "Close" at bounding box center [291, 209] width 18 height 10
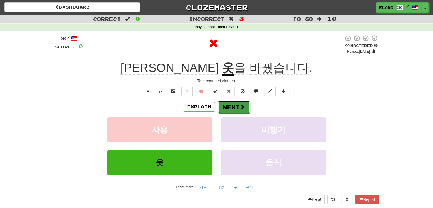
click at [223, 106] on button "Next" at bounding box center [234, 106] width 32 height 13
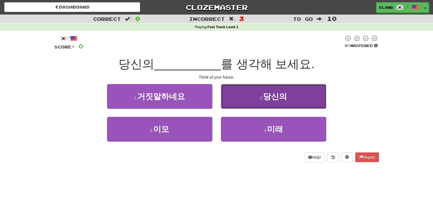
click at [252, 92] on button "2 . 당신의" at bounding box center [273, 96] width 105 height 25
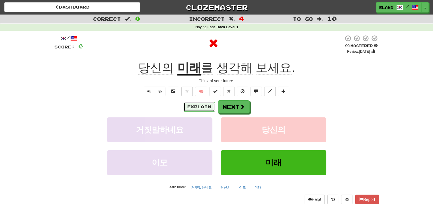
click at [194, 105] on button "Explain" at bounding box center [199, 107] width 31 height 10
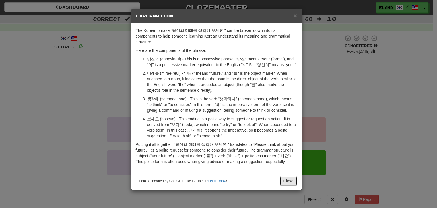
click at [291, 177] on button "Close" at bounding box center [289, 181] width 18 height 10
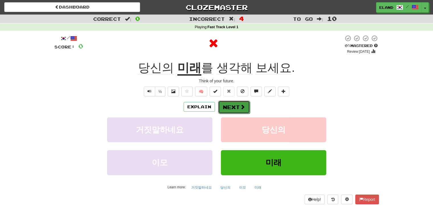
click at [235, 105] on button "Next" at bounding box center [234, 106] width 32 height 13
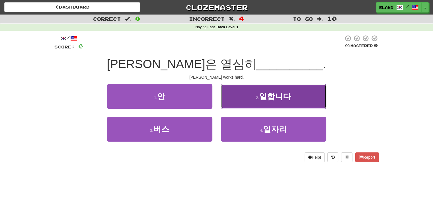
click at [236, 100] on button "2 . 일합니다" at bounding box center [273, 96] width 105 height 25
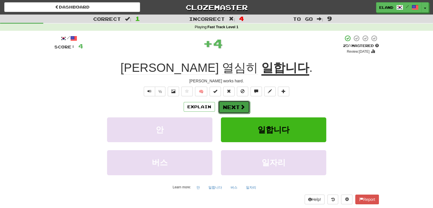
click at [236, 106] on button "Next" at bounding box center [234, 106] width 32 height 13
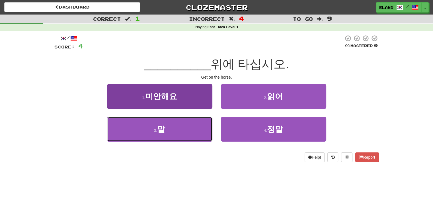
click at [196, 129] on button "3 . 말" at bounding box center [159, 129] width 105 height 25
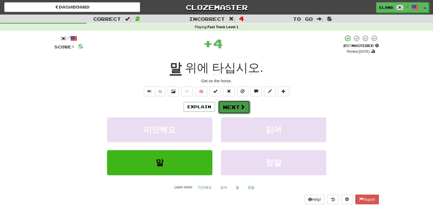
click at [229, 106] on button "Next" at bounding box center [234, 106] width 32 height 13
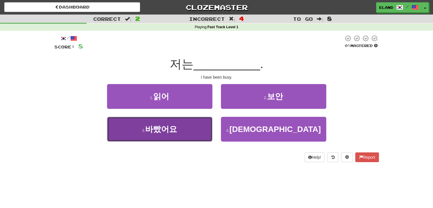
click at [185, 122] on button "3 . 바빴어요" at bounding box center [159, 129] width 105 height 25
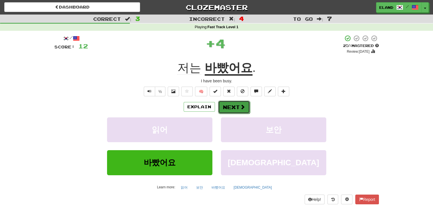
click at [231, 108] on button "Next" at bounding box center [234, 106] width 32 height 13
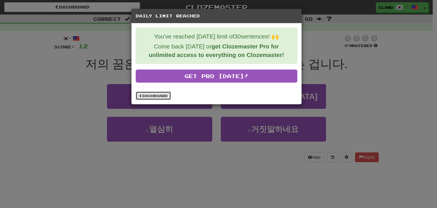
click at [154, 94] on link "Dashboard" at bounding box center [153, 95] width 35 height 9
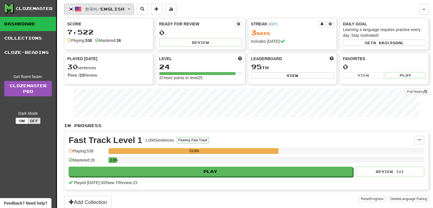
click at [119, 11] on span "한국어 / English" at bounding box center [104, 9] width 39 height 5
